Goal: Find specific page/section: Find specific page/section

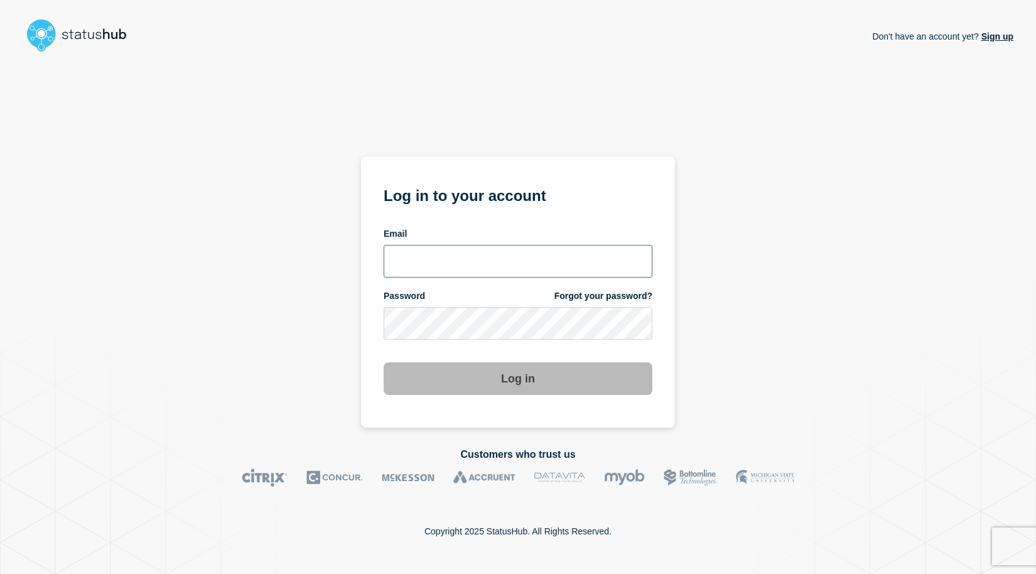
type input "[EMAIL_ADDRESS][DOMAIN_NAME]"
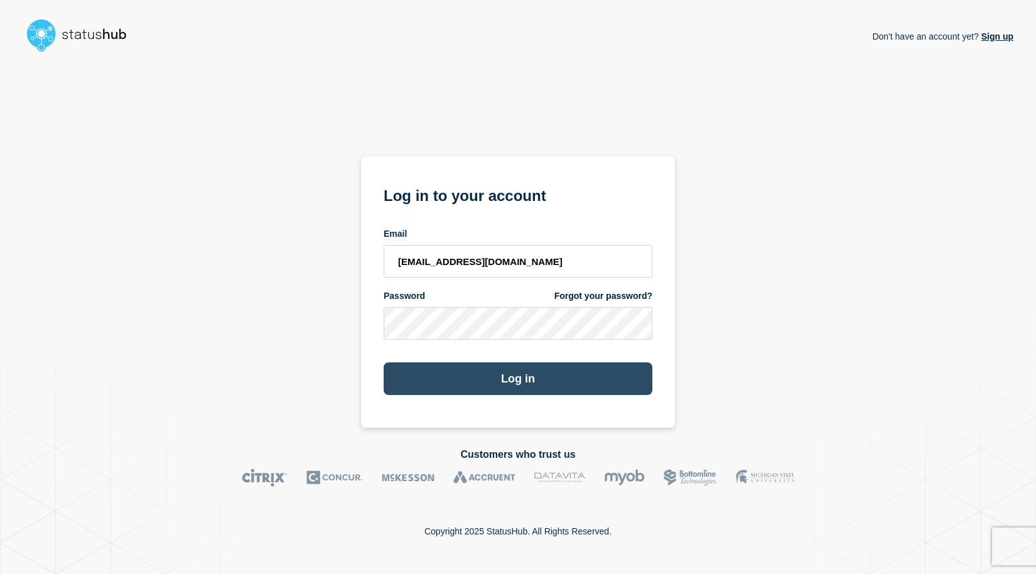
click at [536, 369] on button "Log in" at bounding box center [518, 378] width 269 height 33
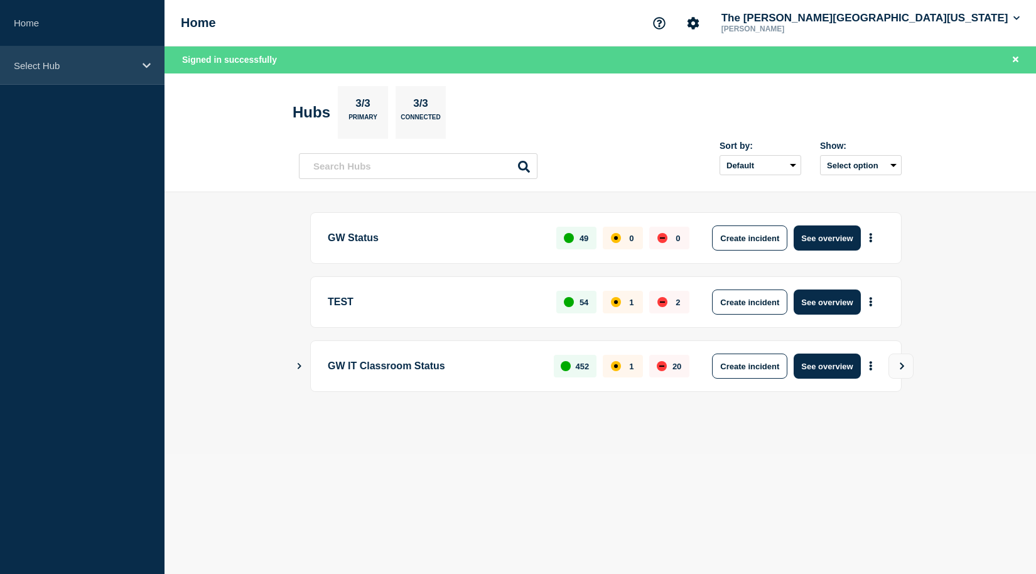
click at [144, 64] on icon at bounding box center [147, 65] width 8 height 5
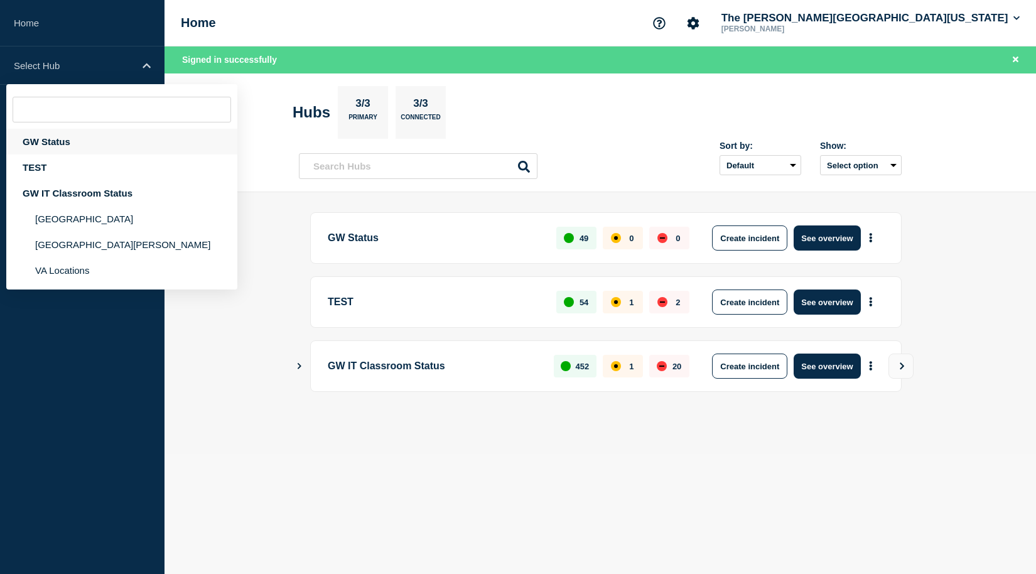
click at [58, 140] on div "GW Status" at bounding box center [121, 142] width 231 height 26
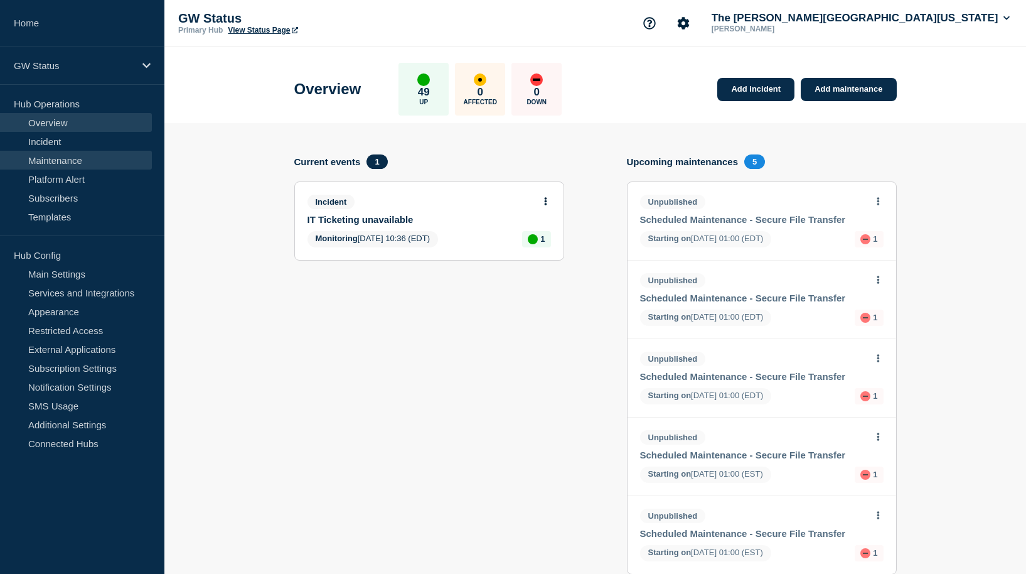
click at [60, 154] on link "Maintenance" at bounding box center [76, 160] width 152 height 19
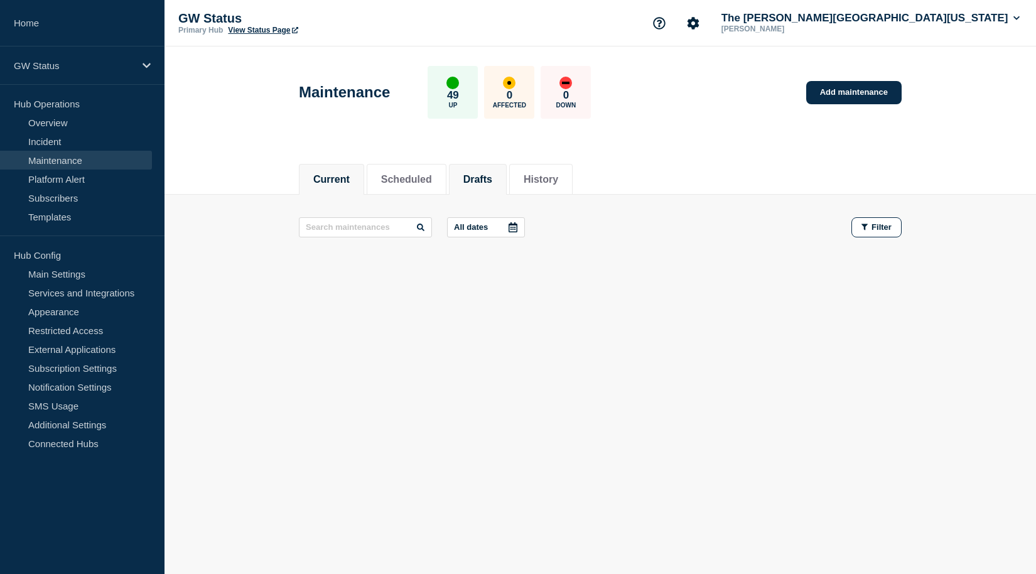
click at [492, 175] on button "Drafts" at bounding box center [477, 179] width 29 height 11
